Goal: Task Accomplishment & Management: Use online tool/utility

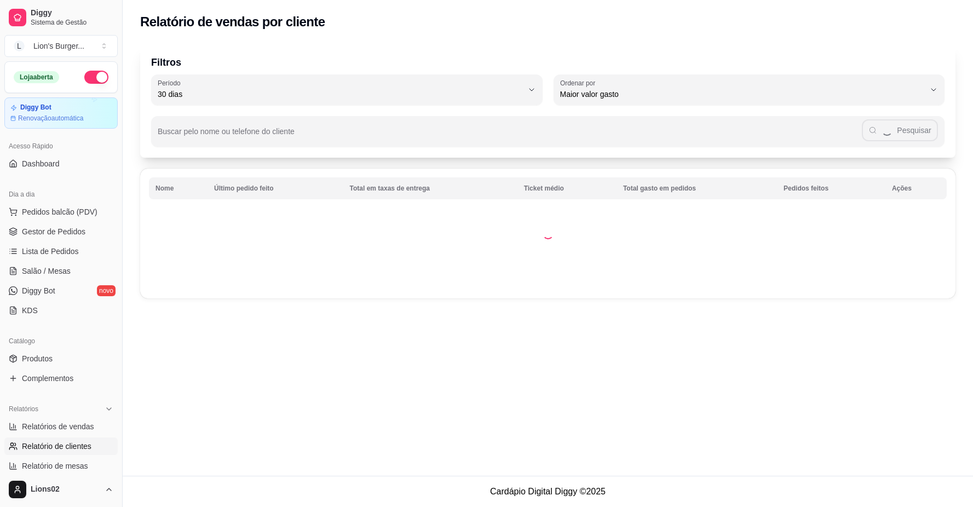
select select "30"
select select "HIGHEST_TOTAL_SPENT_WITH_ORDERS"
click at [62, 420] on link "Relatórios de vendas" at bounding box center [60, 427] width 113 height 18
select select "ALL"
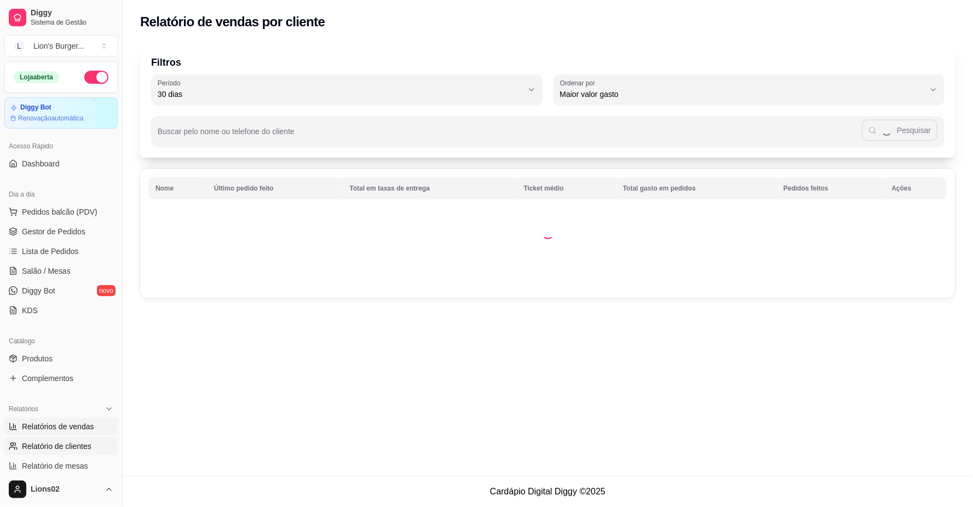
select select "0"
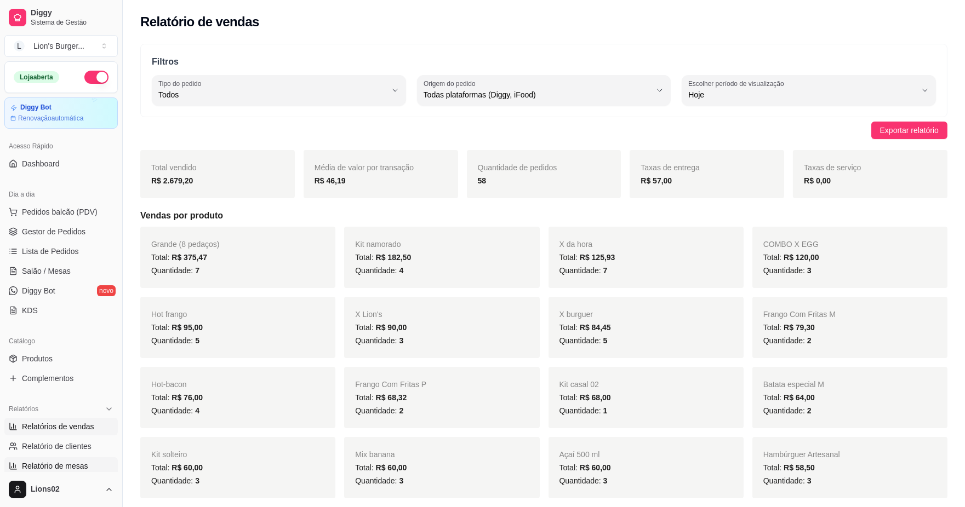
click at [77, 463] on span "Relatório de mesas" at bounding box center [55, 466] width 66 height 11
select select "TOTAL_OF_ORDERS"
select select "7"
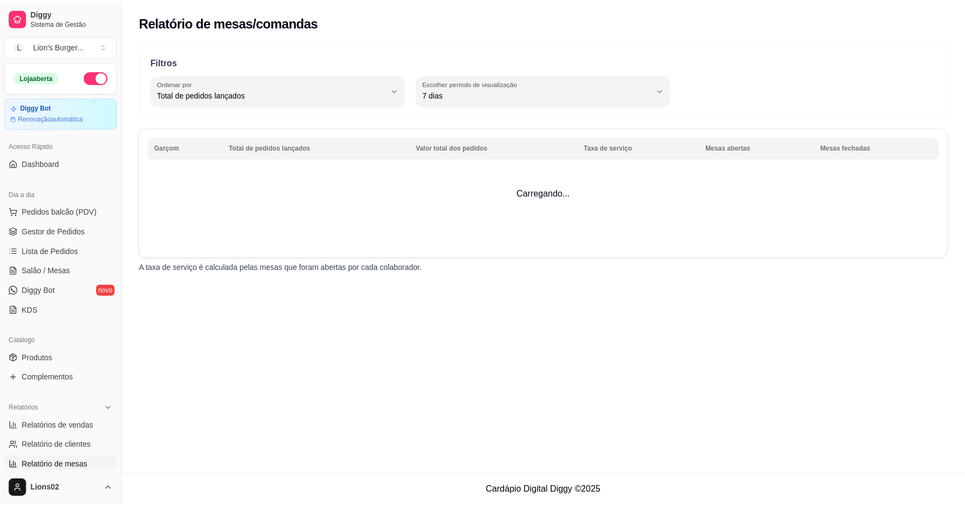
scroll to position [122, 0]
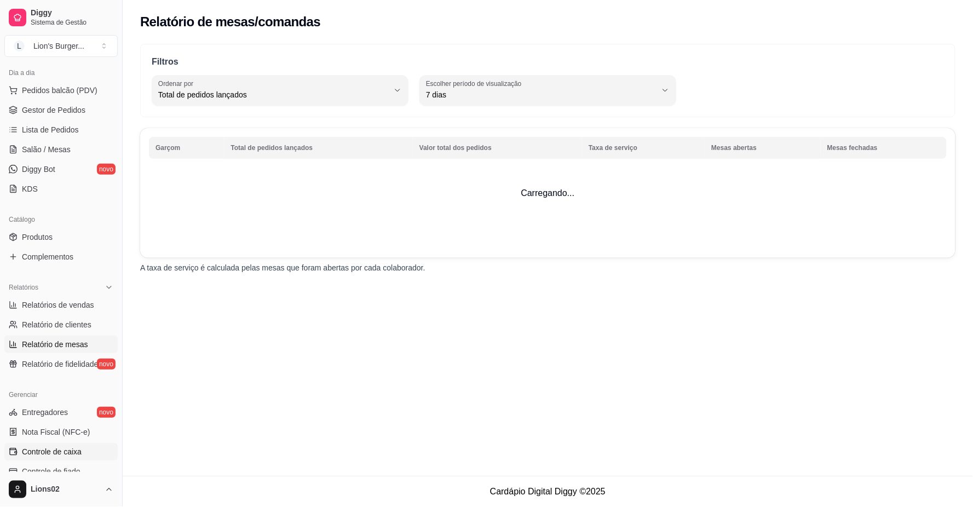
click at [67, 448] on span "Controle de caixa" at bounding box center [52, 451] width 60 height 11
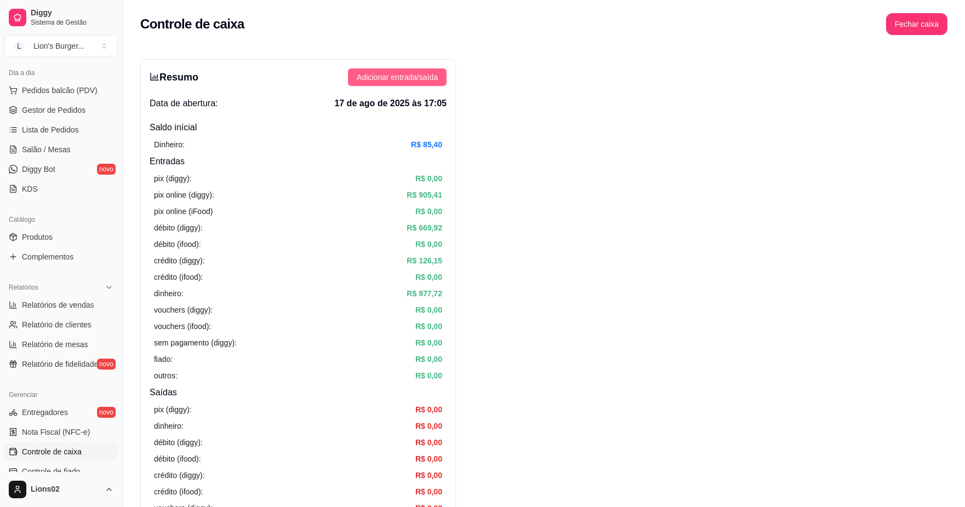
click at [415, 79] on span "Adicionar entrada/saída" at bounding box center [397, 77] width 81 height 12
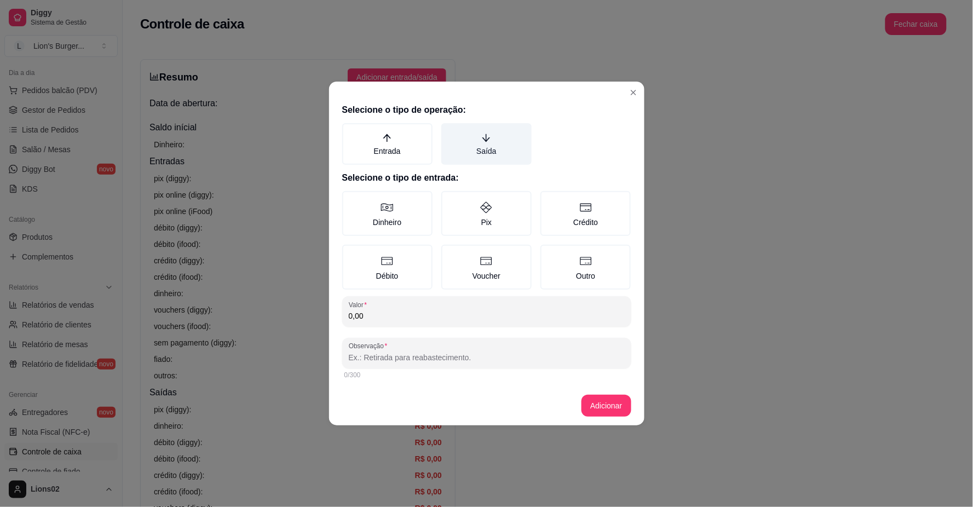
click at [522, 155] on label "Saída" at bounding box center [487, 144] width 90 height 42
click at [450, 131] on button "Saída" at bounding box center [445, 127] width 9 height 9
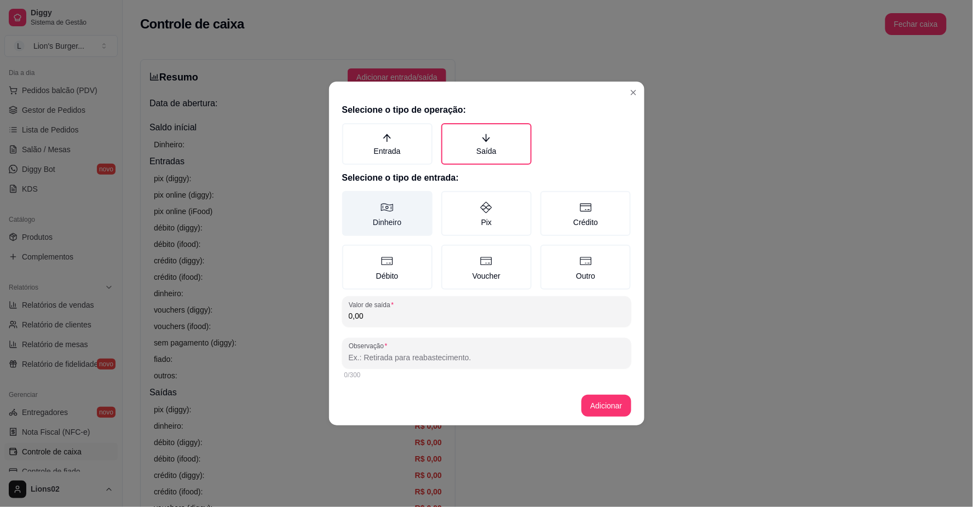
click at [385, 223] on label "Dinheiro" at bounding box center [387, 213] width 90 height 45
click at [351, 199] on button "Dinheiro" at bounding box center [346, 195] width 9 height 9
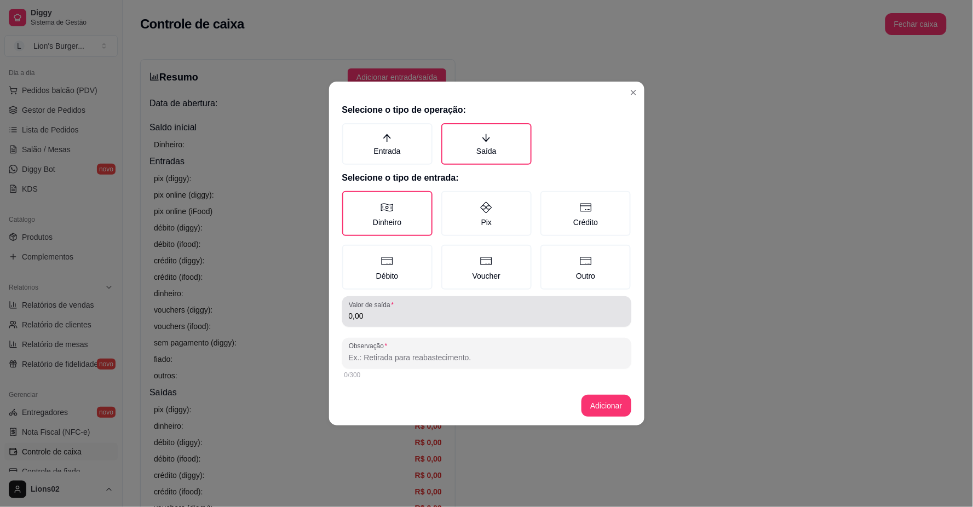
click at [401, 308] on div "0,00" at bounding box center [487, 312] width 276 height 22
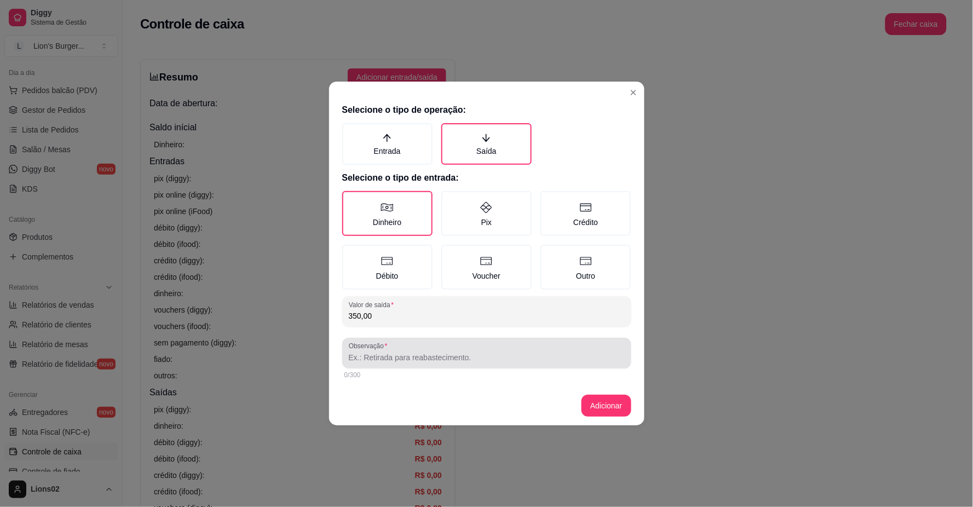
type input "350,00"
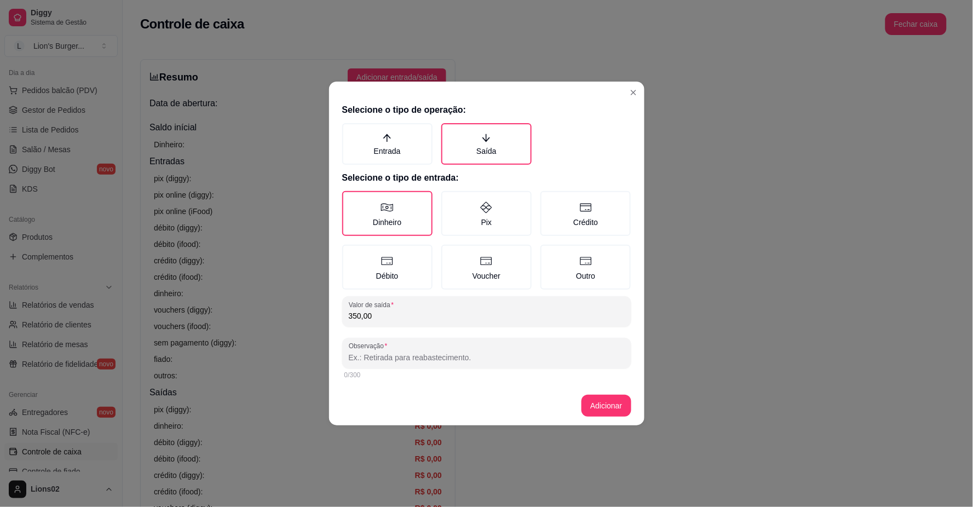
drag, startPoint x: 543, startPoint y: 358, endPoint x: 554, endPoint y: 355, distance: 11.4
click at [551, 355] on input "Observação" at bounding box center [487, 357] width 276 height 11
type input "."
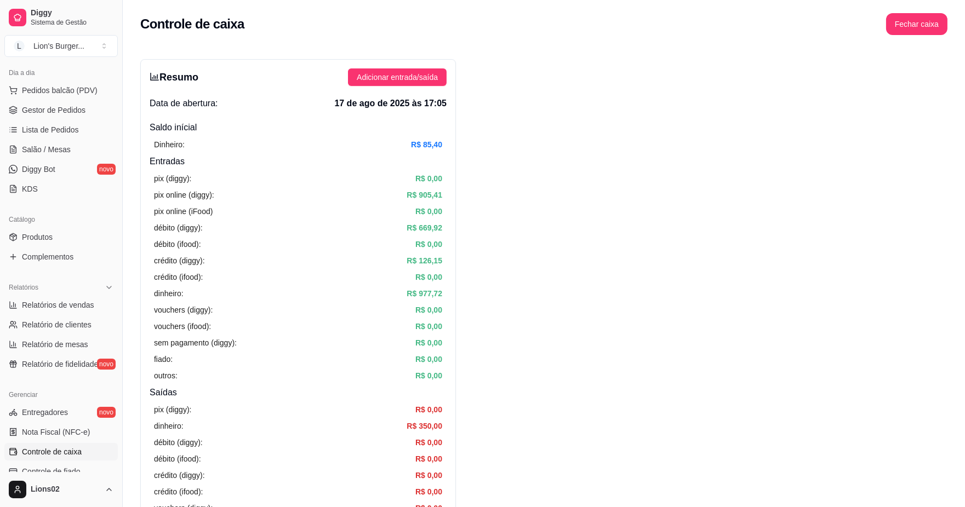
click at [64, 114] on span "Gestor de Pedidos" at bounding box center [54, 110] width 64 height 11
